Goal: Information Seeking & Learning: Learn about a topic

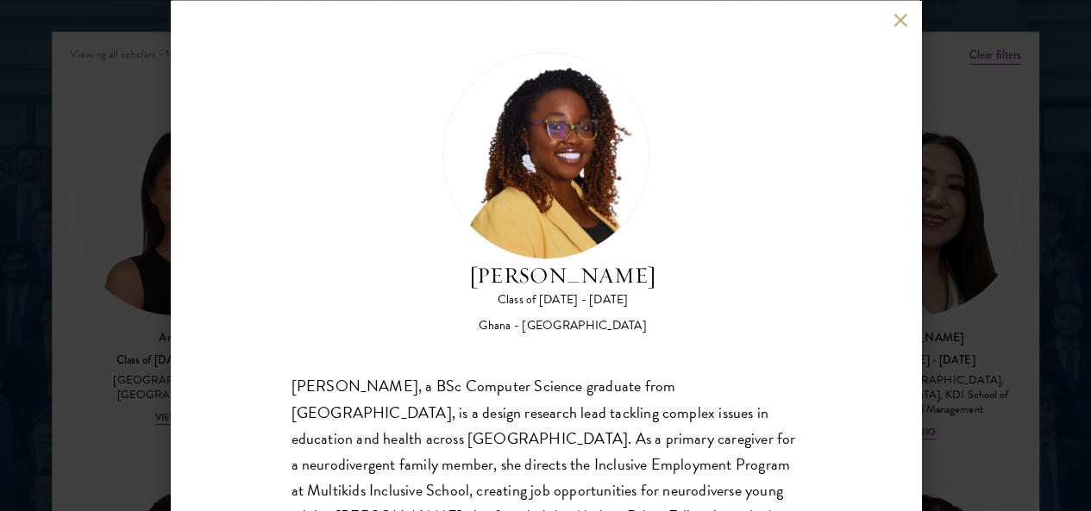
scroll to position [2211, 0]
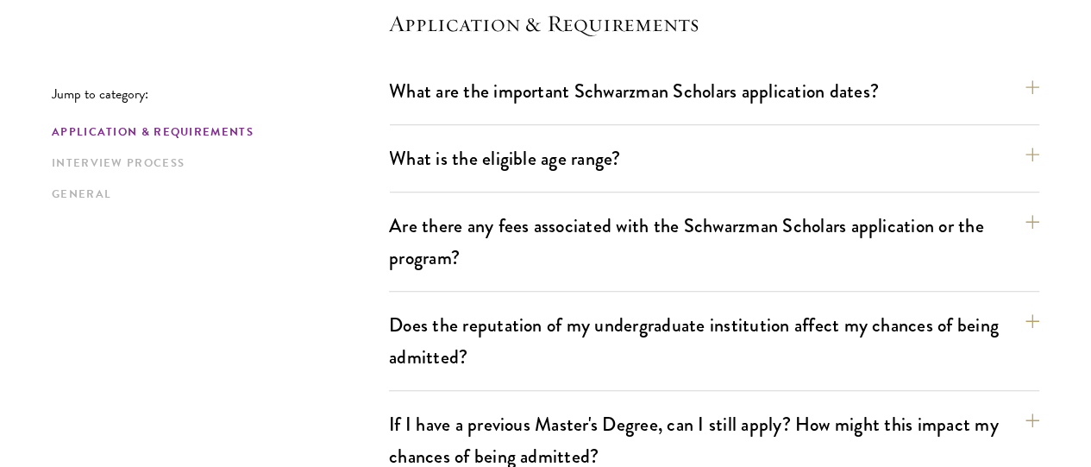
scroll to position [502, 0]
click at [1004, 163] on button "What is the eligible age range?" at bounding box center [723, 157] width 650 height 39
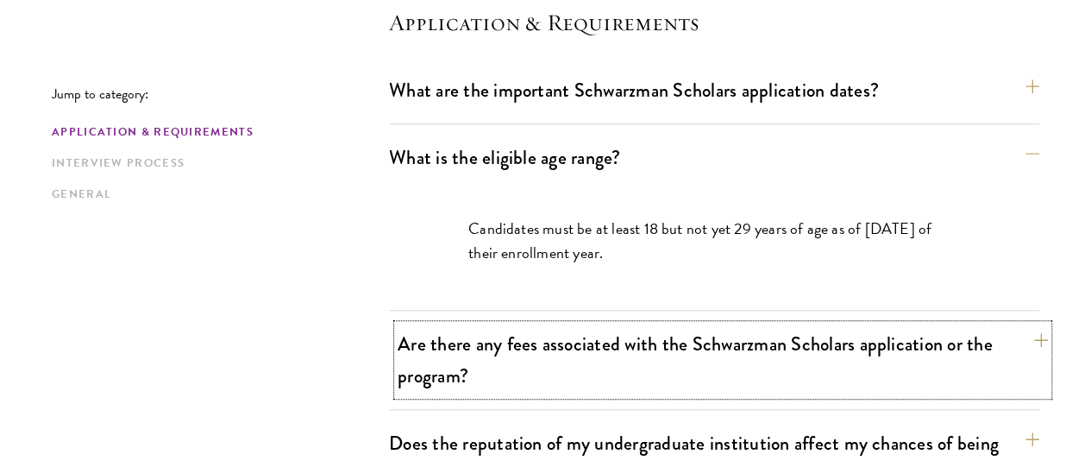
click at [1014, 327] on button "Are there any fees associated with the Schwarzman Scholars application or the p…" at bounding box center [723, 359] width 650 height 71
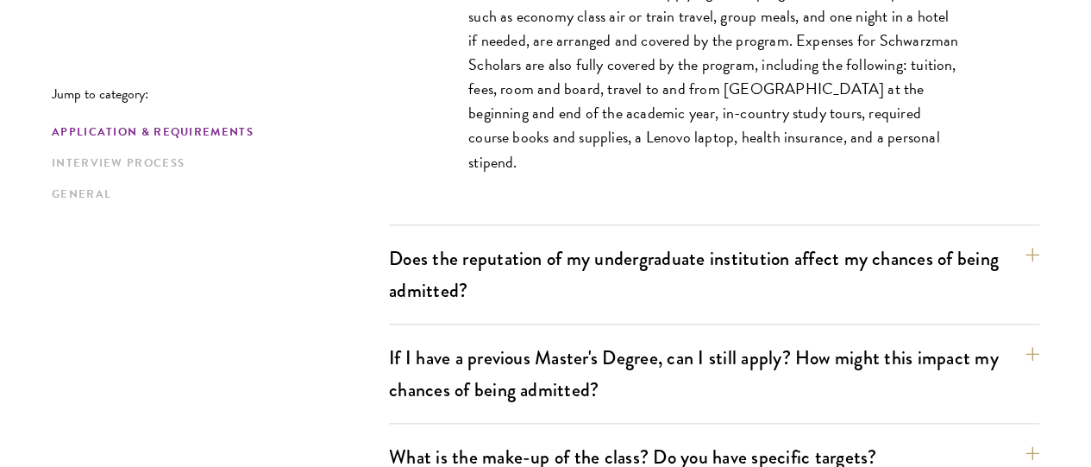
scroll to position [839, 0]
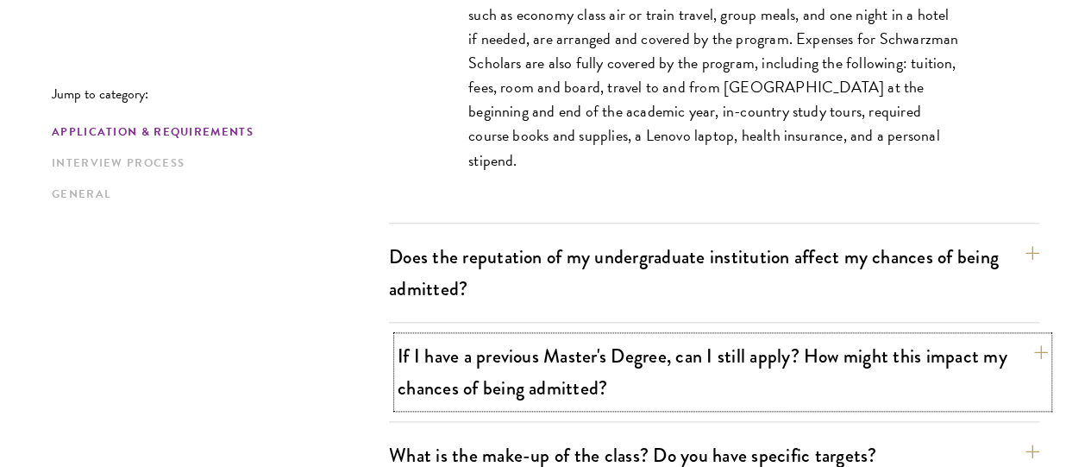
click at [965, 354] on button "If I have a previous Master's Degree, can I still apply? How might this impact …" at bounding box center [723, 371] width 650 height 71
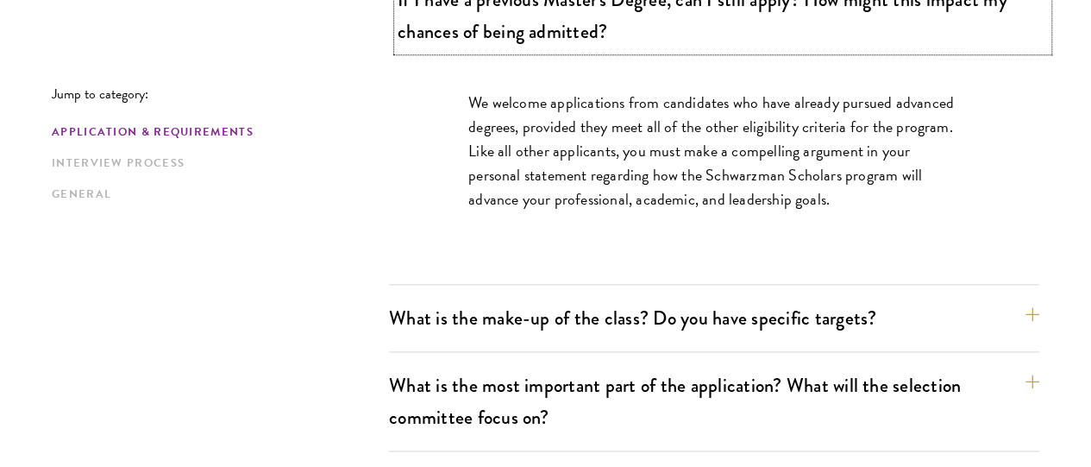
scroll to position [927, 0]
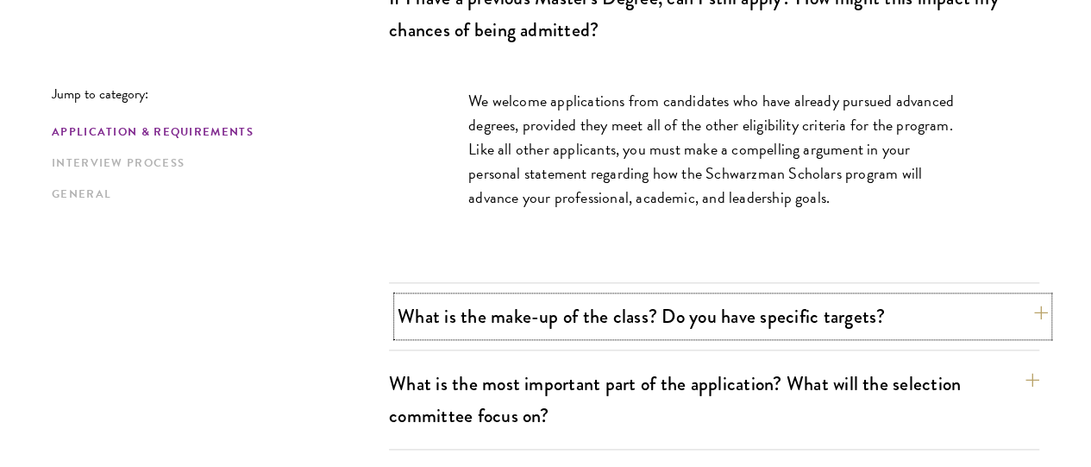
click at [982, 297] on button "What is the make-up of the class? Do you have specific targets?" at bounding box center [723, 316] width 650 height 39
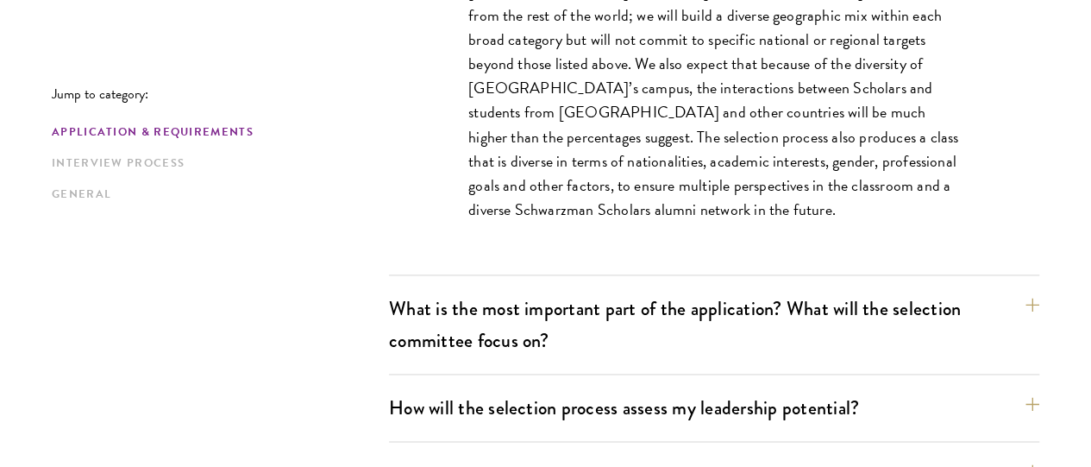
scroll to position [1129, 0]
click at [447, 288] on button "What is the most important part of the application? What will the selection com…" at bounding box center [723, 323] width 650 height 71
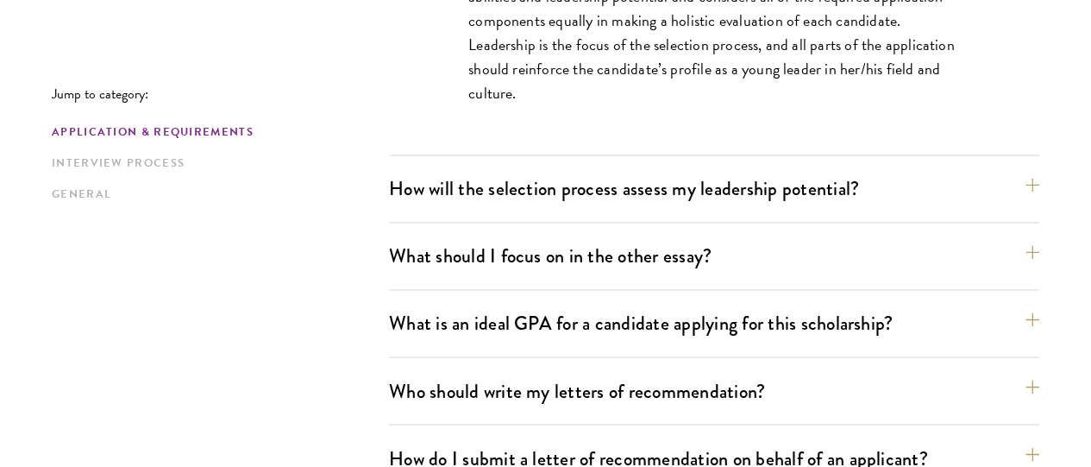
scroll to position [1247, 0]
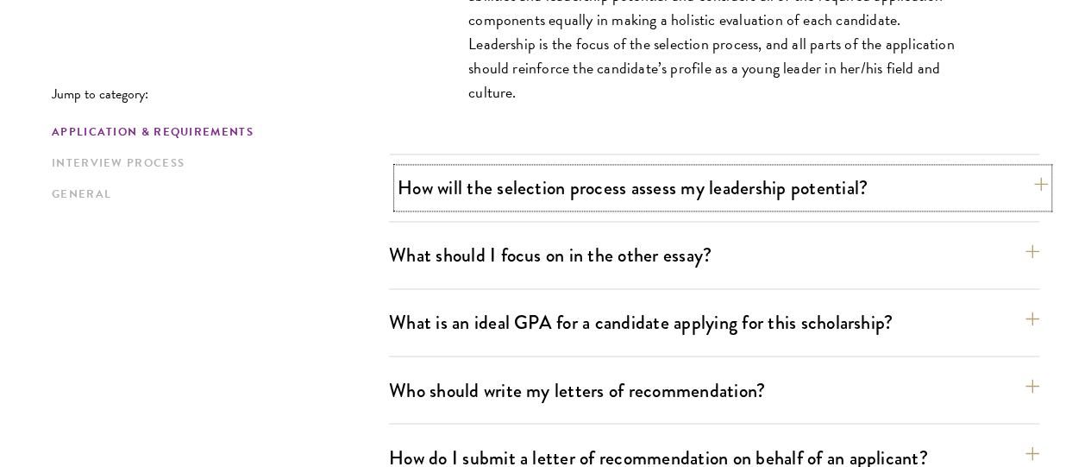
click at [480, 168] on button "How will the selection process assess my leadership potential?" at bounding box center [723, 187] width 650 height 39
